Goal: Find specific page/section: Find specific page/section

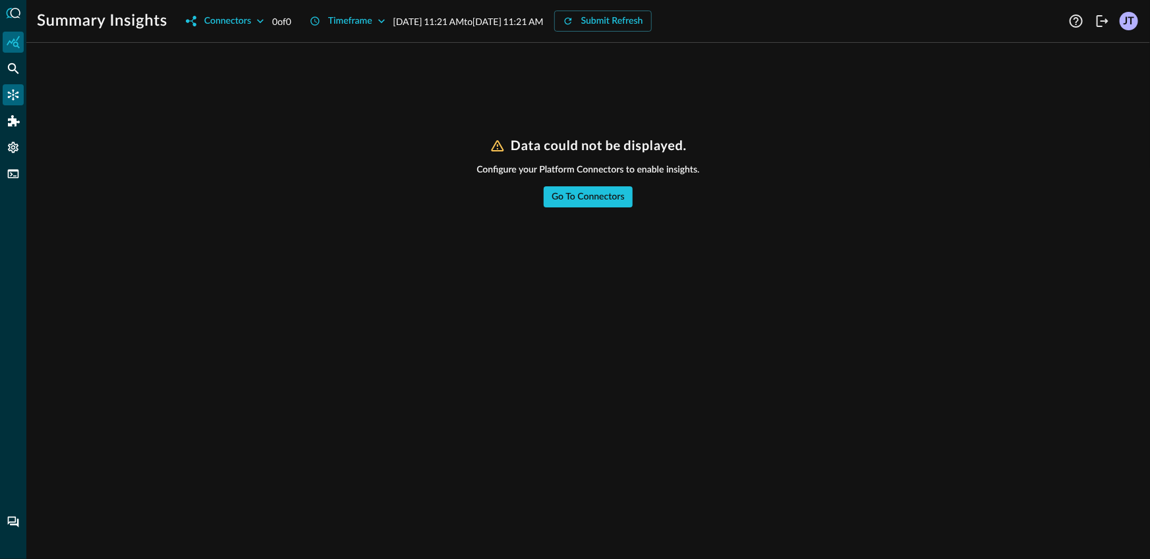
click at [12, 94] on icon "Connectors" at bounding box center [13, 94] width 13 height 13
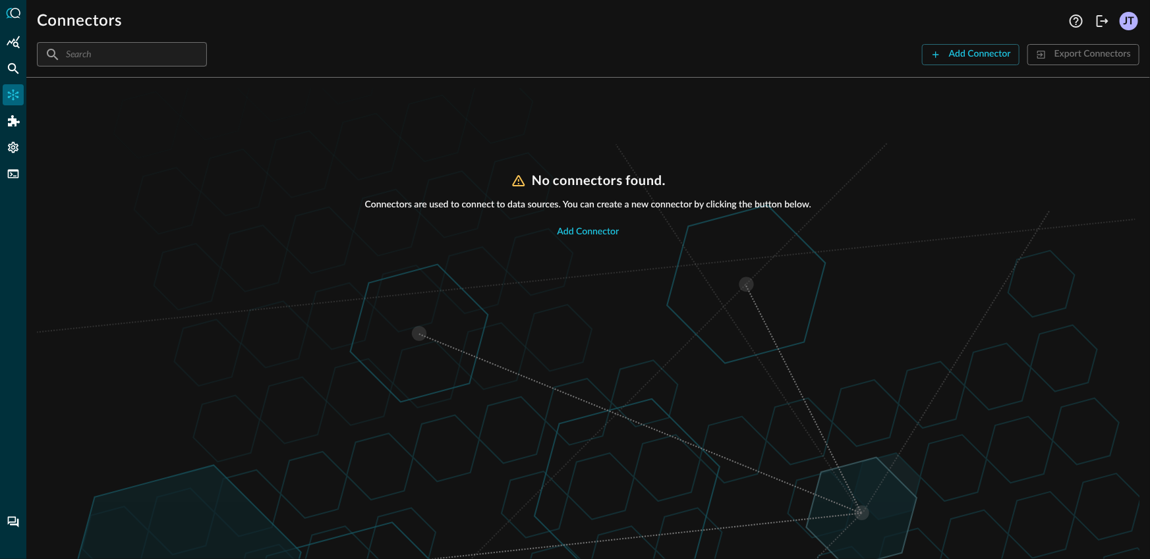
click at [230, 279] on div "No connectors found. Connectors are used to connect to data sources. You can cr…" at bounding box center [588, 366] width 1102 height 387
click at [14, 179] on icon "FSQL" at bounding box center [13, 173] width 13 height 13
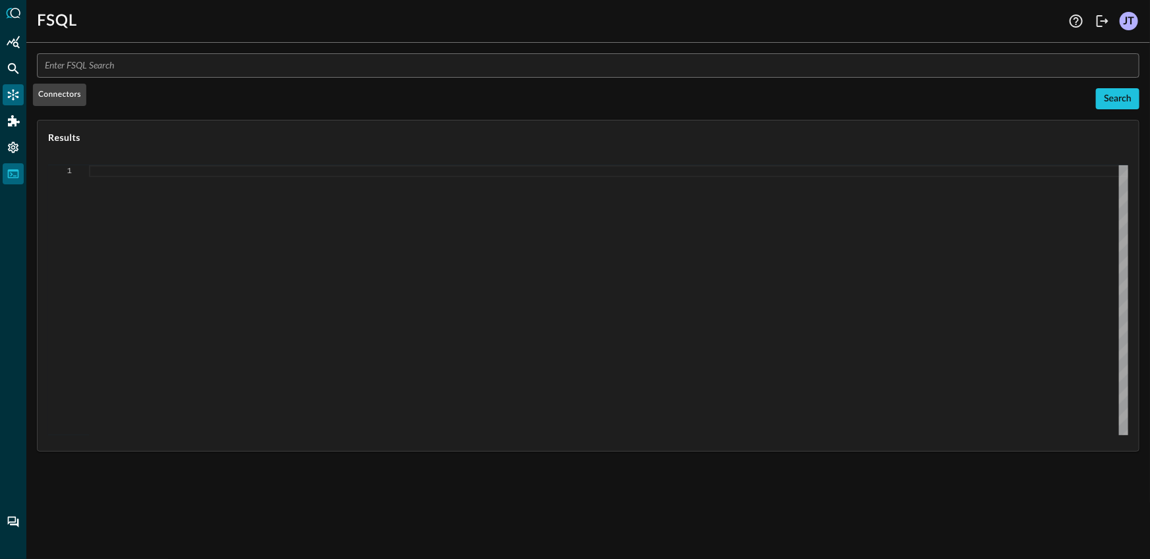
click at [11, 88] on icon "Connectors" at bounding box center [13, 94] width 13 height 13
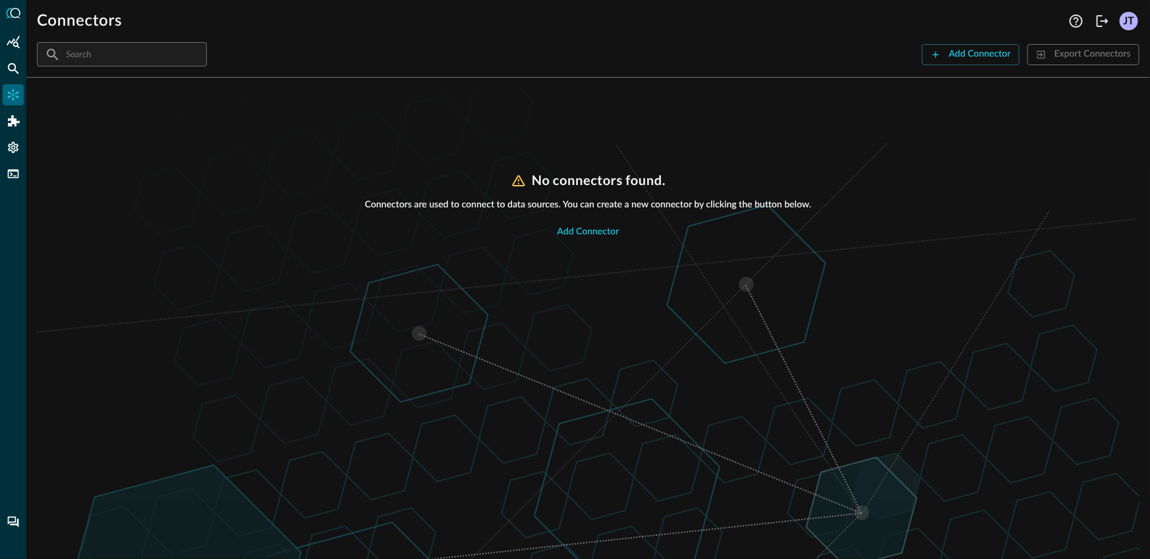
click at [279, 166] on div "No connectors found. Connectors are used to connect to data sources. You can cr…" at bounding box center [588, 323] width 1102 height 471
click at [185, 173] on div "No connectors found. Connectors are used to connect to data sources. You can cr…" at bounding box center [588, 366] width 1102 height 387
